Goal: Book appointment/travel/reservation

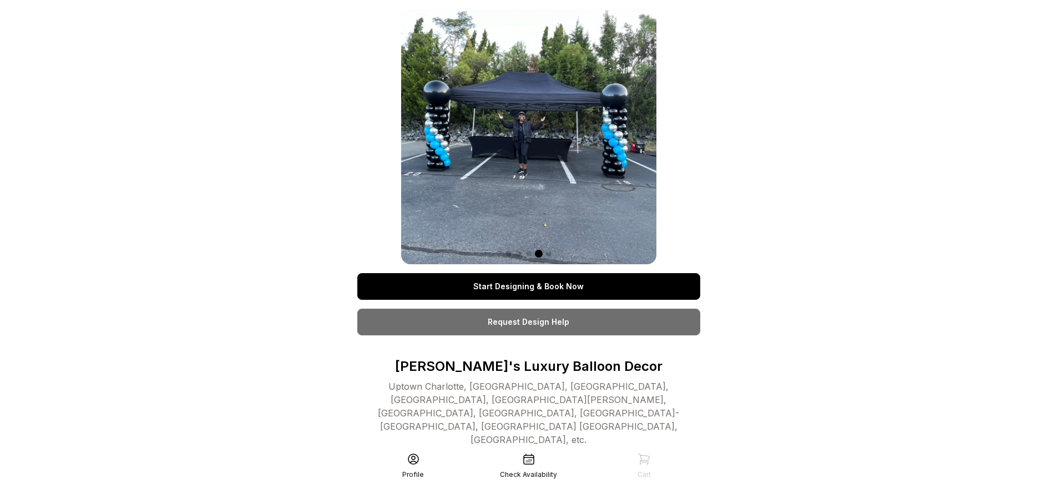
click at [528, 286] on link "Start Designing & Book Now" at bounding box center [528, 286] width 343 height 27
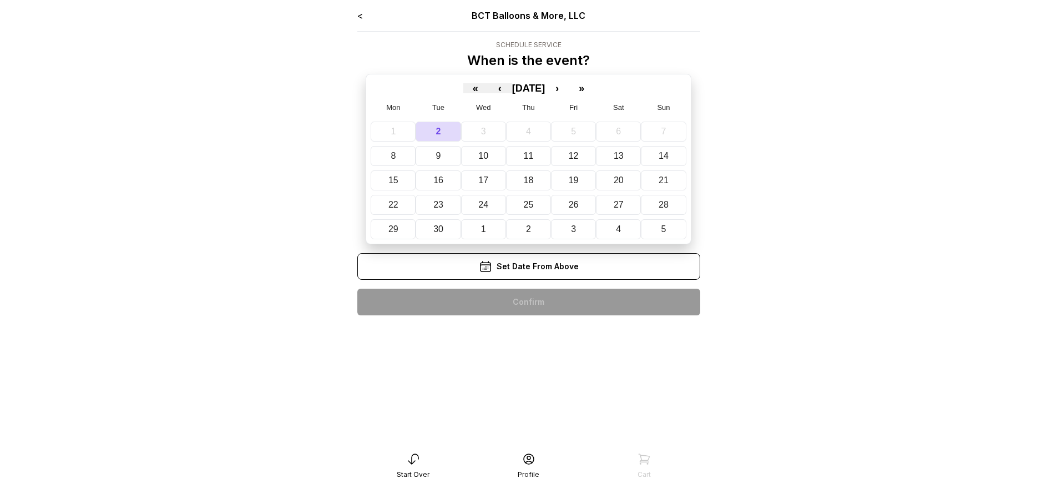
click at [528, 302] on div "< BCT Balloons & More, LLC Schedule Service When is the event? « ‹ [DATE] › » M…" at bounding box center [528, 166] width 343 height 315
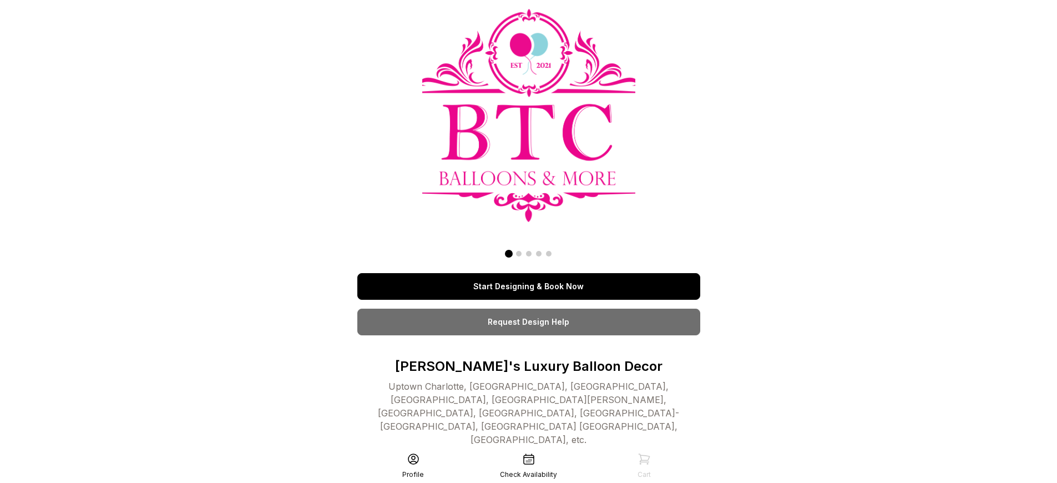
click at [528, 286] on link "Start Designing & Book Now" at bounding box center [528, 286] width 343 height 27
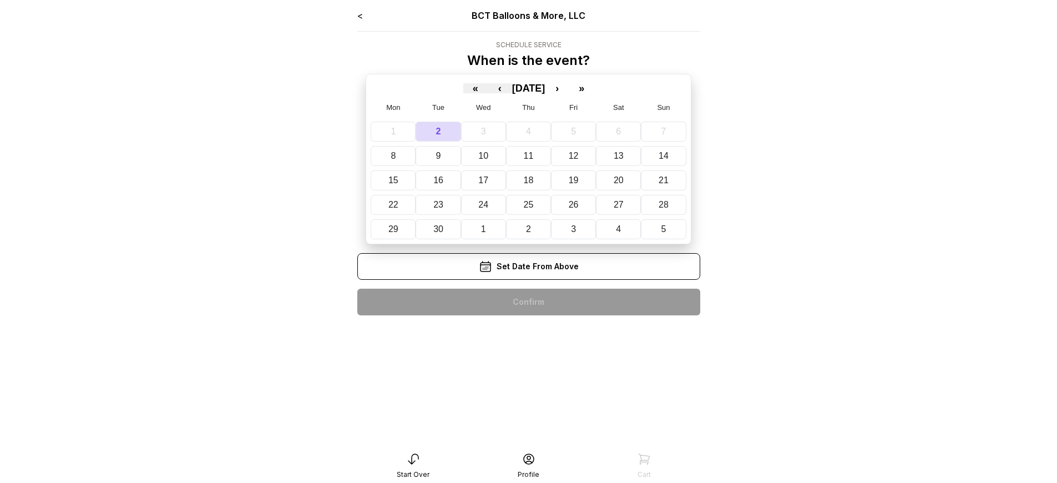
click at [528, 302] on div "< BCT Balloons & More, LLC Schedule Service When is the event? « ‹ [DATE] › » M…" at bounding box center [528, 166] width 343 height 315
